Goal: Task Accomplishment & Management: Use online tool/utility

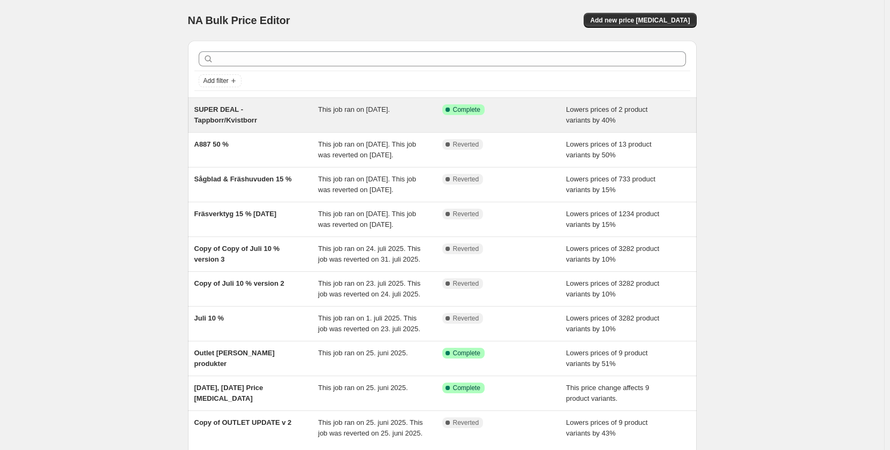
click at [390, 108] on span "This job ran on [DATE]." at bounding box center [354, 110] width 72 height 8
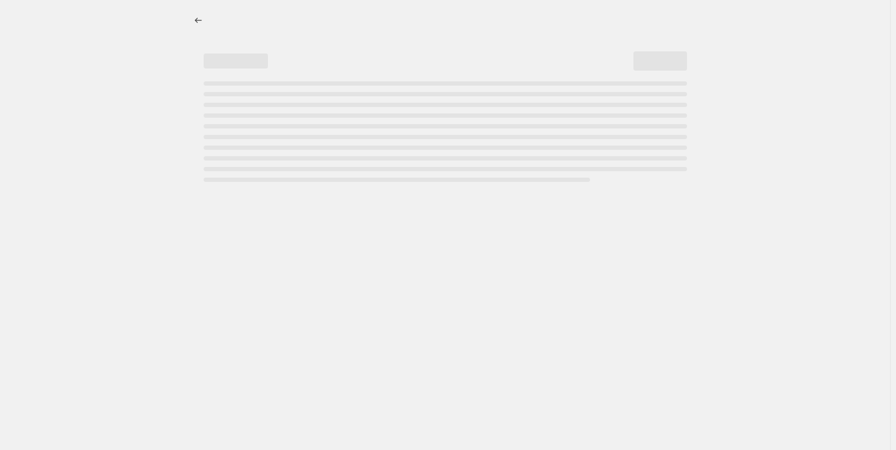
select select "percentage"
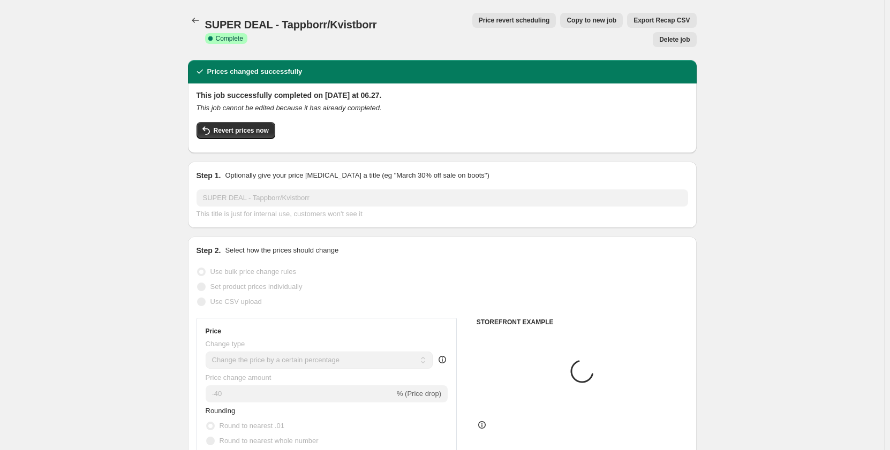
select select "collection"
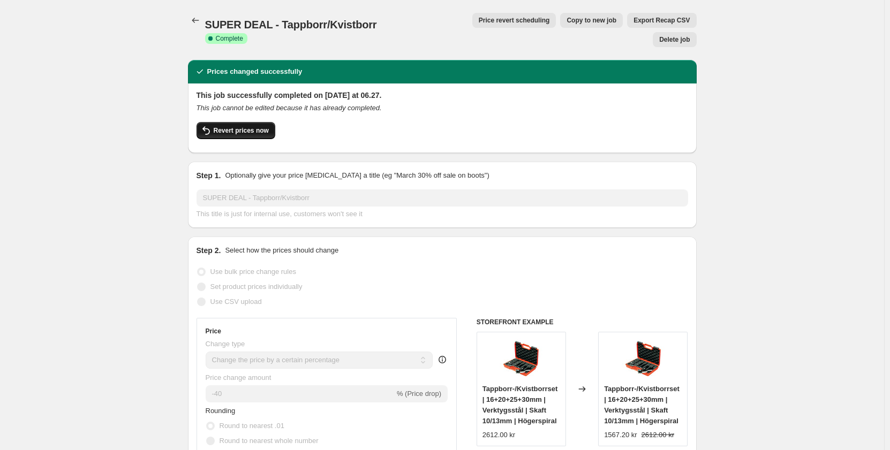
click at [264, 126] on span "Revert prices now" at bounding box center [241, 130] width 55 height 9
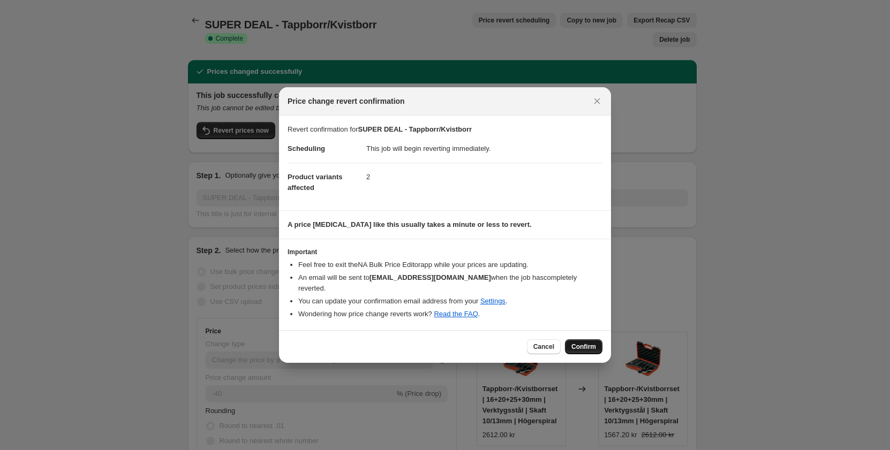
click at [578, 340] on button "Confirm" at bounding box center [583, 347] width 37 height 15
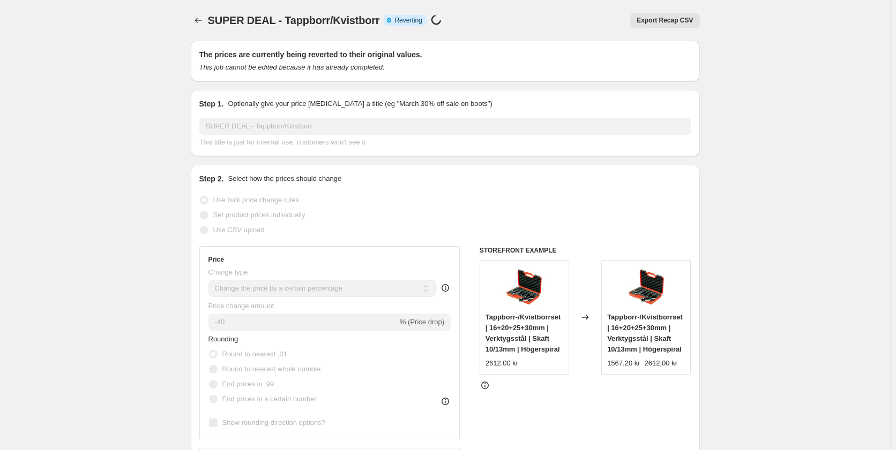
select select "percentage"
select select "collection"
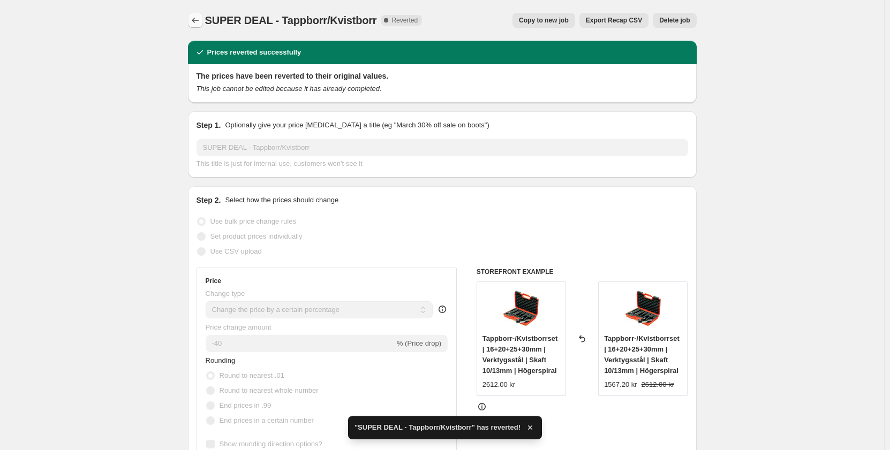
click at [198, 18] on icon "Price change jobs" at bounding box center [195, 20] width 11 height 11
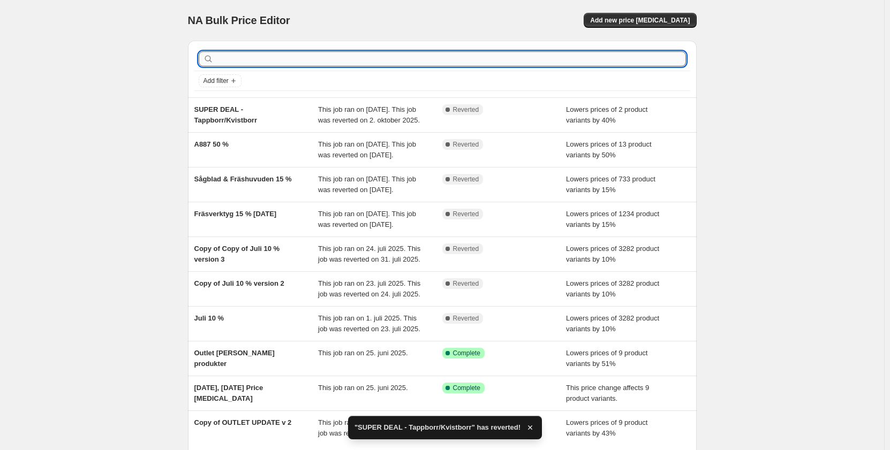
click at [294, 56] on input "text" at bounding box center [451, 58] width 470 height 15
click at [631, 14] on button "Add new price [MEDICAL_DATA]" at bounding box center [640, 20] width 112 height 15
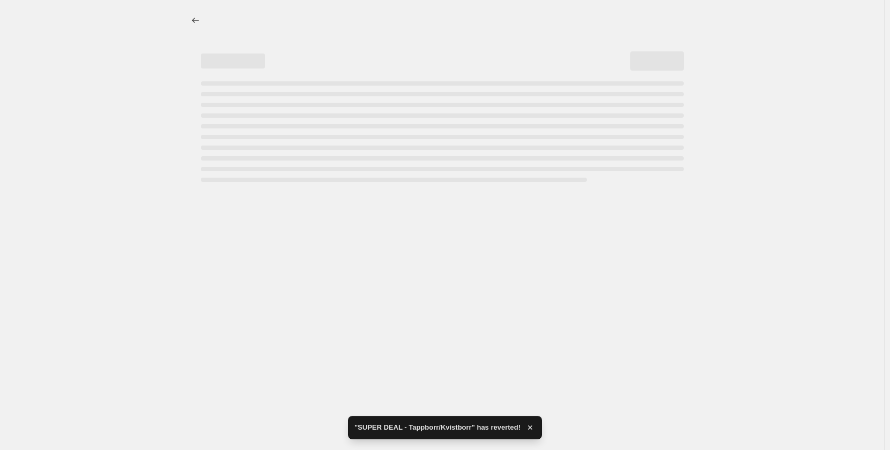
select select "percentage"
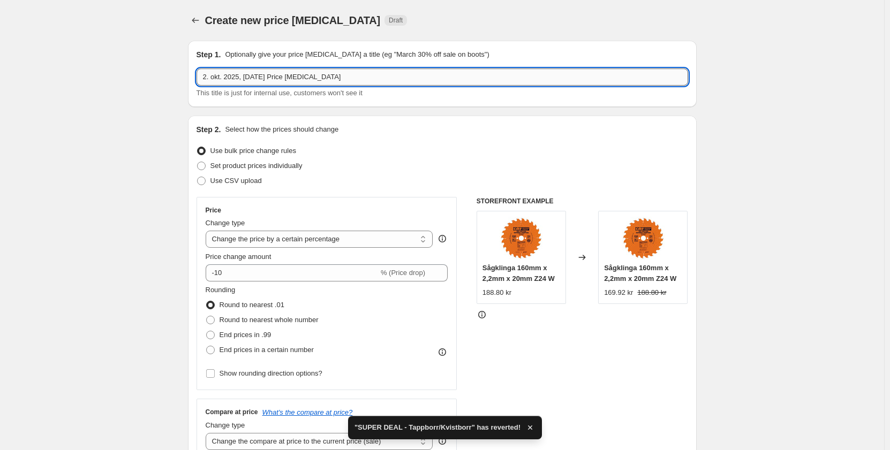
click at [340, 77] on input "2. okt. 2025, [DATE] Price [MEDICAL_DATA]" at bounding box center [443, 77] width 492 height 17
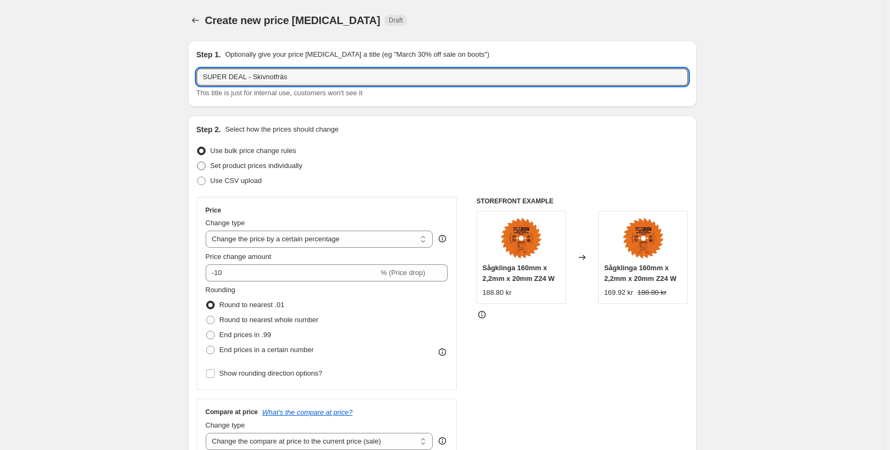
type input "SUPER DEAL - Skivnotfräs"
click at [286, 168] on span "Set product prices individually" at bounding box center [257, 166] width 92 height 8
click at [198, 162] on input "Set product prices individually" at bounding box center [197, 162] width 1 height 1
radio input "true"
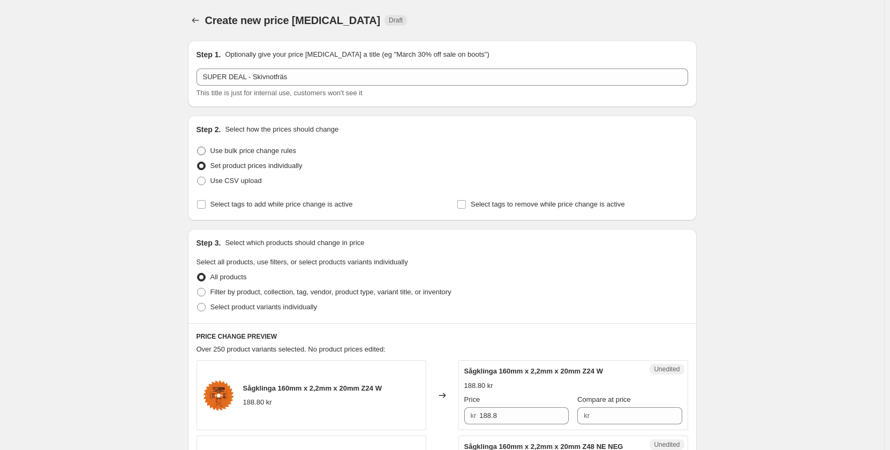
click at [260, 152] on span "Use bulk price change rules" at bounding box center [254, 151] width 86 height 8
click at [198, 147] on input "Use bulk price change rules" at bounding box center [197, 147] width 1 height 1
radio input "true"
select select "percentage"
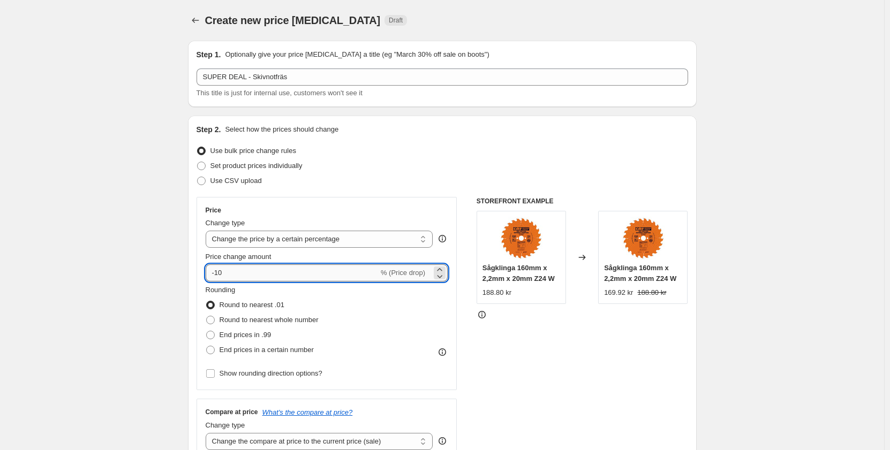
drag, startPoint x: 279, startPoint y: 275, endPoint x: 230, endPoint y: 276, distance: 48.8
click at [230, 276] on input "-10" at bounding box center [292, 273] width 173 height 17
type input "-1"
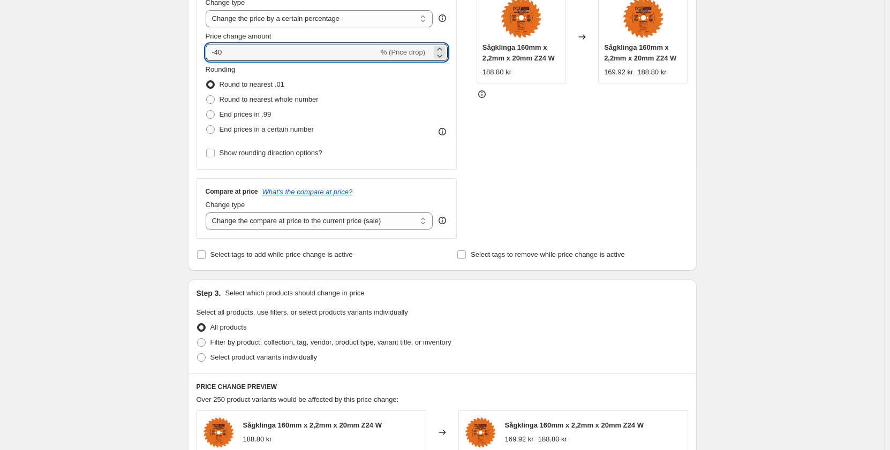
scroll to position [268, 0]
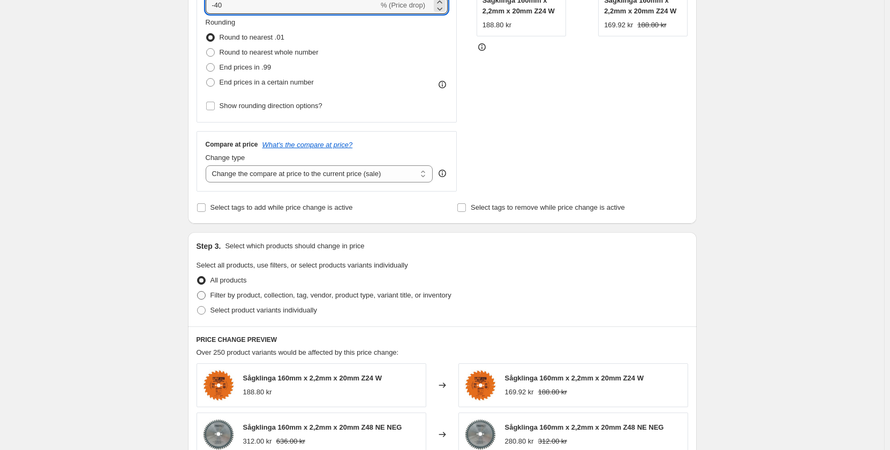
type input "-40"
click at [290, 297] on span "Filter by product, collection, tag, vendor, product type, variant title, or inv…" at bounding box center [331, 295] width 241 height 8
click at [198, 292] on input "Filter by product, collection, tag, vendor, product type, variant title, or inv…" at bounding box center [197, 291] width 1 height 1
radio input "true"
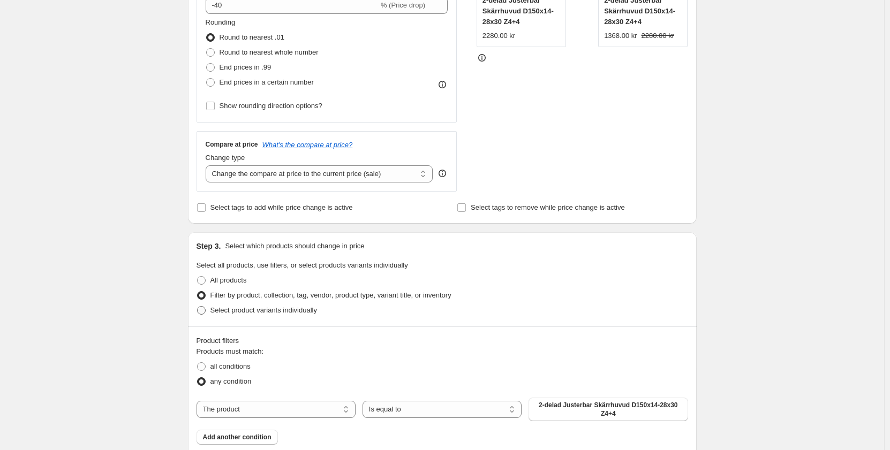
click at [296, 312] on span "Select product variants individually" at bounding box center [264, 310] width 107 height 8
click at [198, 307] on input "Select product variants individually" at bounding box center [197, 306] width 1 height 1
radio input "true"
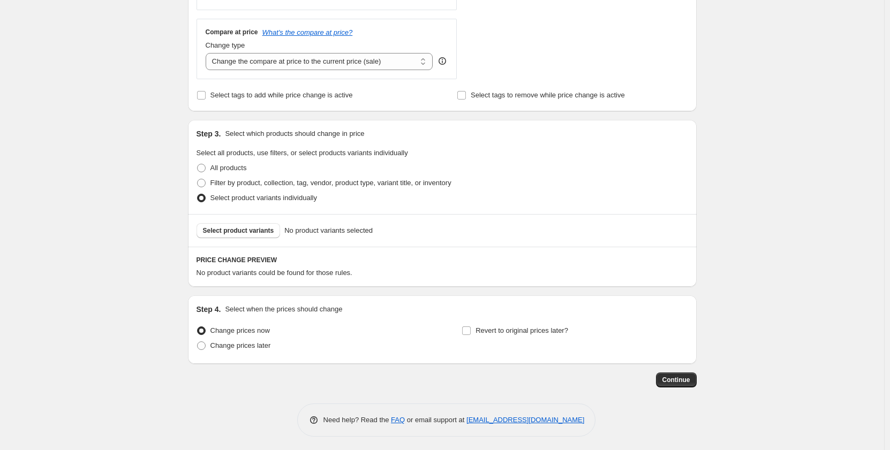
scroll to position [384, 0]
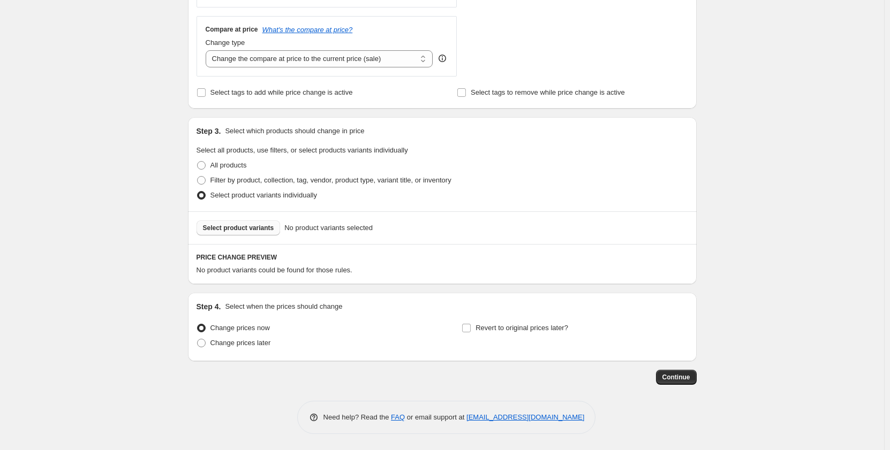
click at [262, 230] on span "Select product variants" at bounding box center [238, 228] width 71 height 9
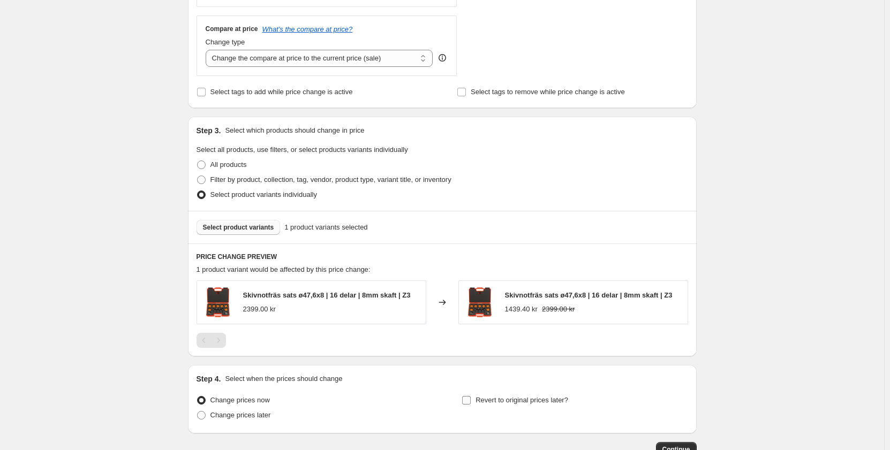
click at [476, 404] on label "Revert to original prices later?" at bounding box center [515, 400] width 107 height 15
click at [471, 404] on input "Revert to original prices later?" at bounding box center [466, 400] width 9 height 9
checkbox input "true"
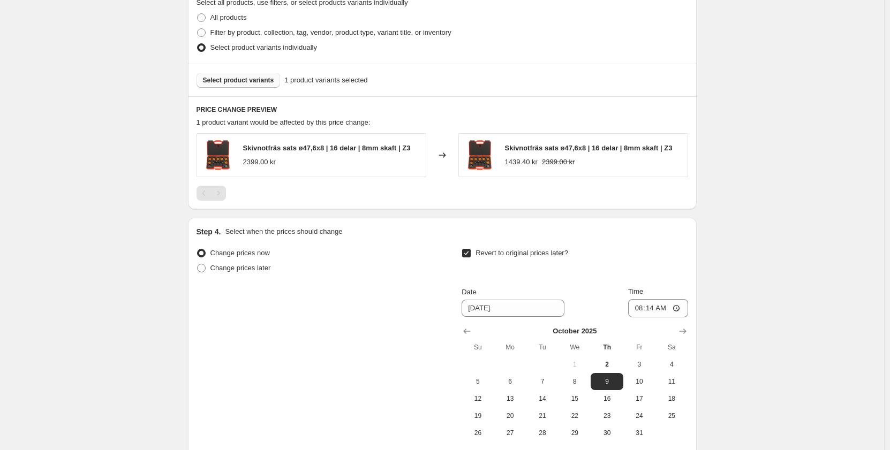
scroll to position [544, 0]
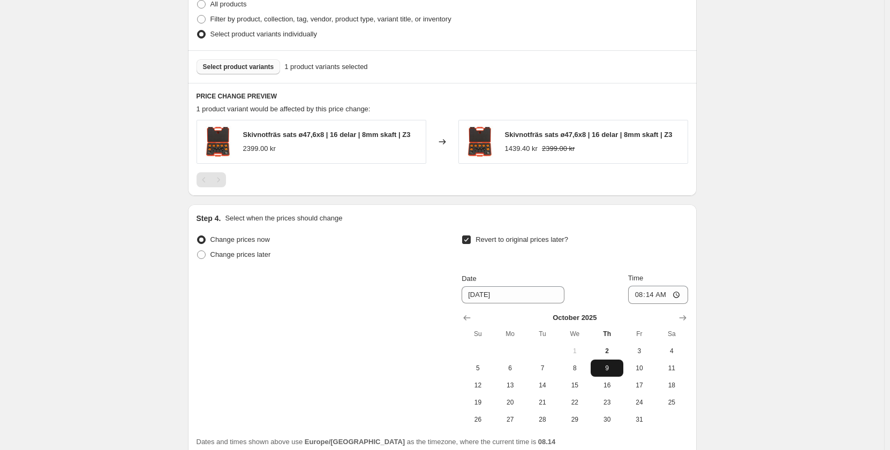
click at [614, 370] on span "9" at bounding box center [607, 368] width 24 height 9
click at [661, 298] on input "08:14" at bounding box center [658, 295] width 60 height 18
click at [653, 298] on input "08:14" at bounding box center [658, 295] width 60 height 18
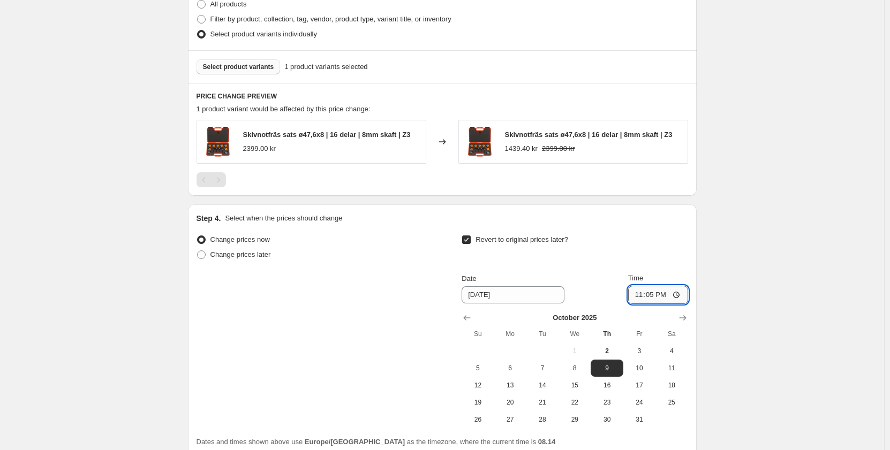
type input "23:59"
click at [824, 251] on div "Create new price [MEDICAL_DATA]. This page is ready Create new price [MEDICAL_D…" at bounding box center [442, 1] width 884 height 1090
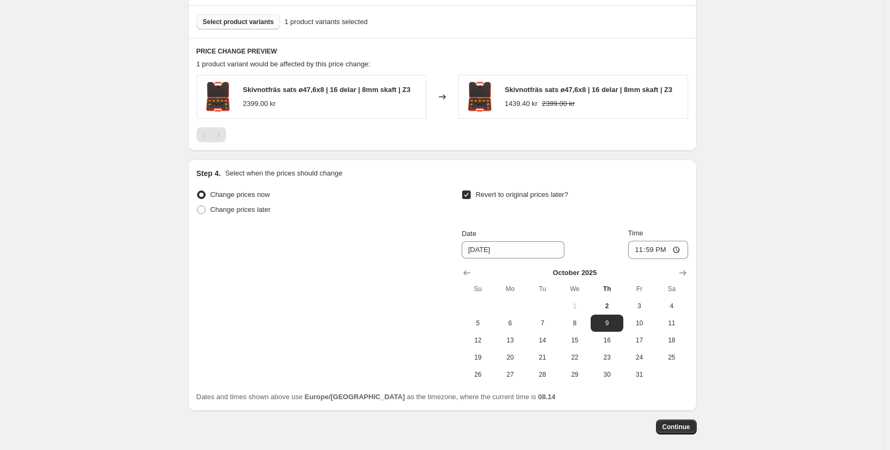
scroll to position [640, 0]
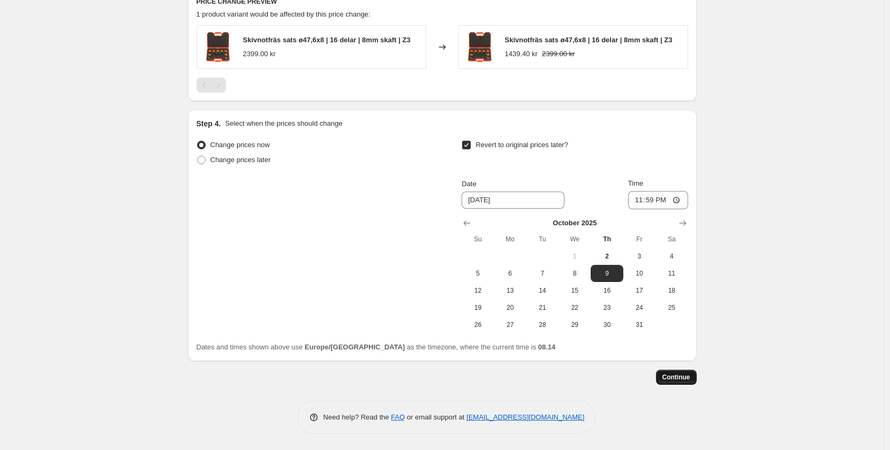
click at [683, 380] on span "Continue" at bounding box center [677, 377] width 28 height 9
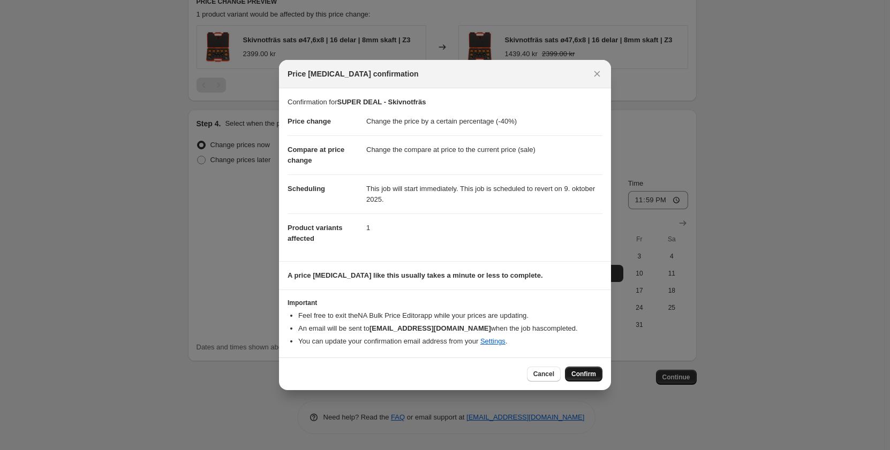
click at [583, 374] on span "Confirm" at bounding box center [584, 374] width 25 height 9
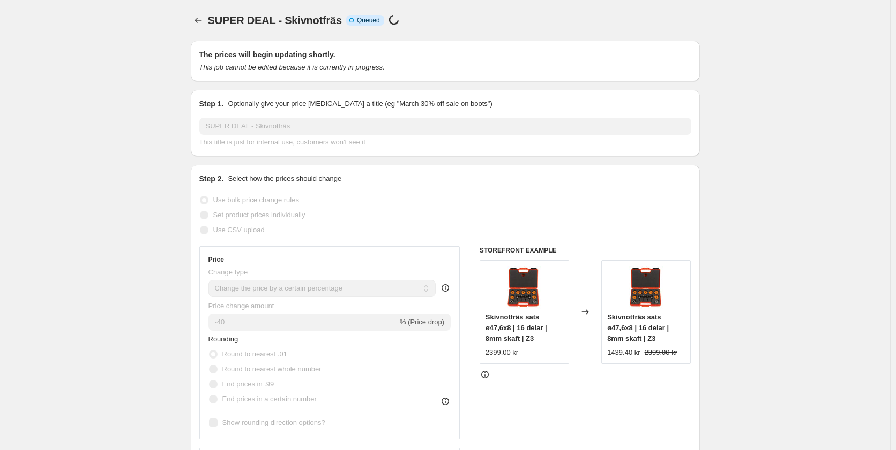
select select "percentage"
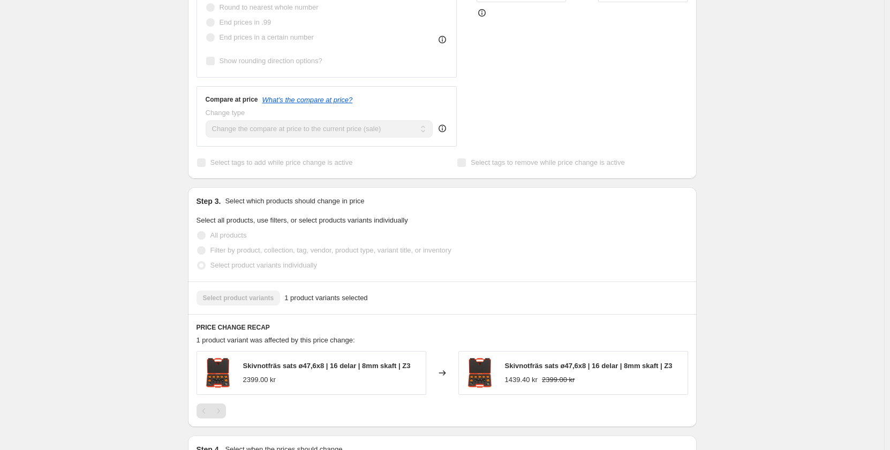
scroll to position [429, 0]
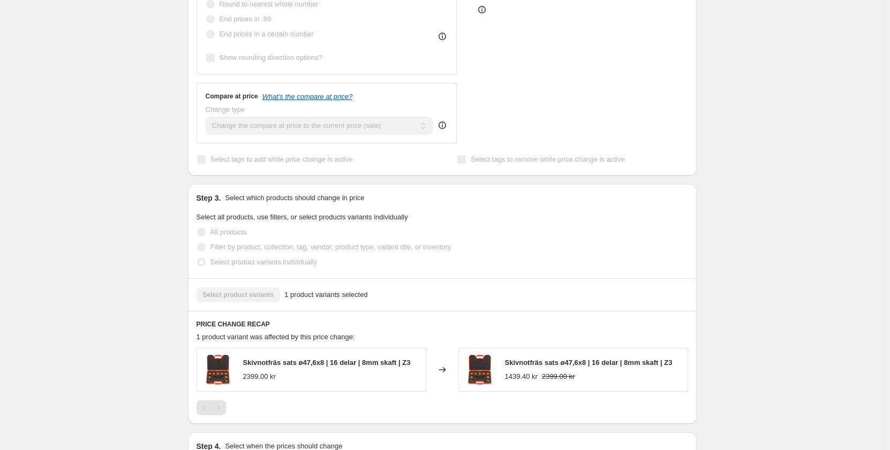
click at [509, 370] on div "Skivnotfräs sats ø47,6x8 | 16 delar | 8mm skaft | Z3 1439.40 kr 2399.00 kr" at bounding box center [589, 370] width 168 height 25
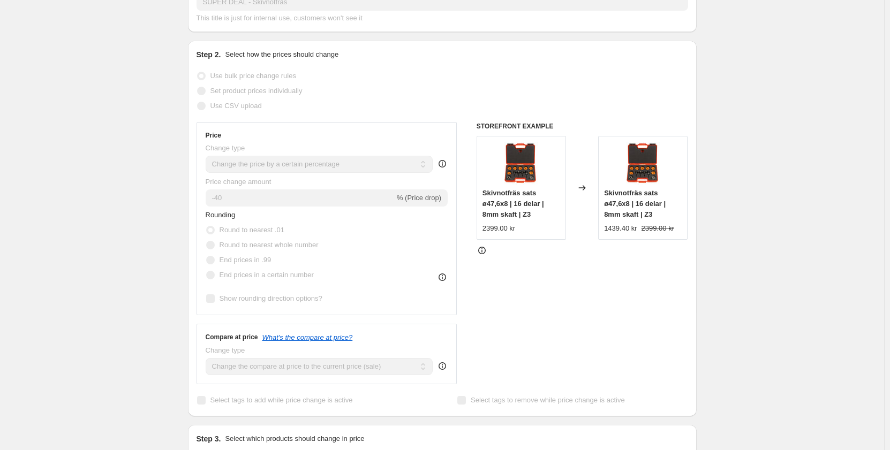
scroll to position [0, 0]
